Goal: Navigation & Orientation: Find specific page/section

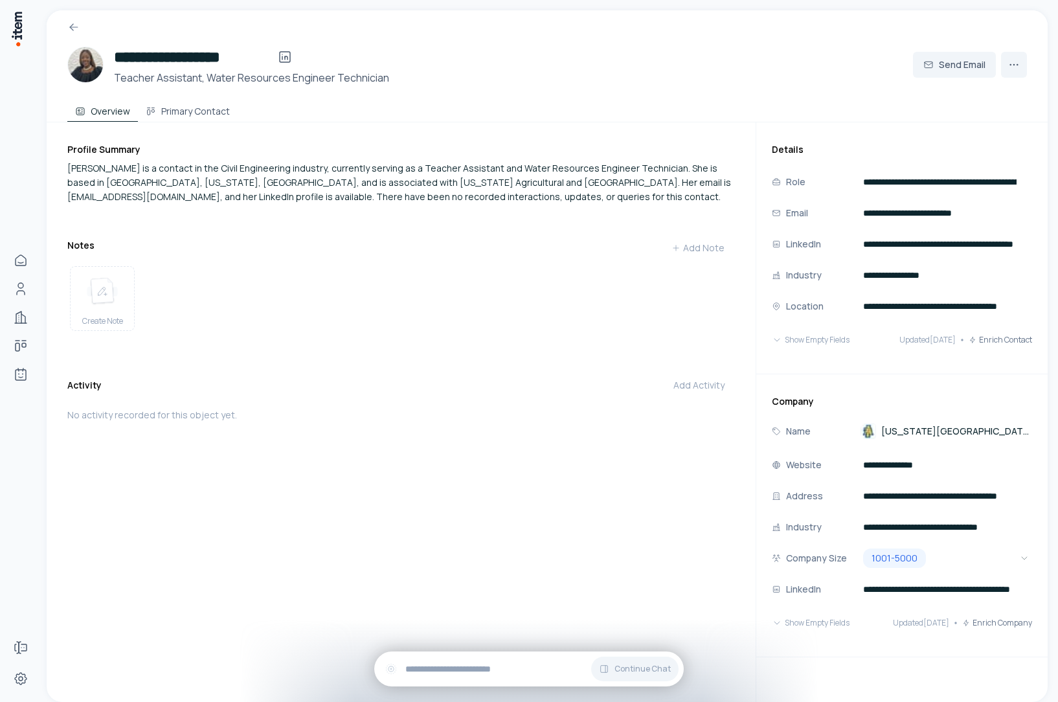
click at [346, 11] on div at bounding box center [547, 21] width 1001 height 23
